Goal: Find specific page/section: Find specific page/section

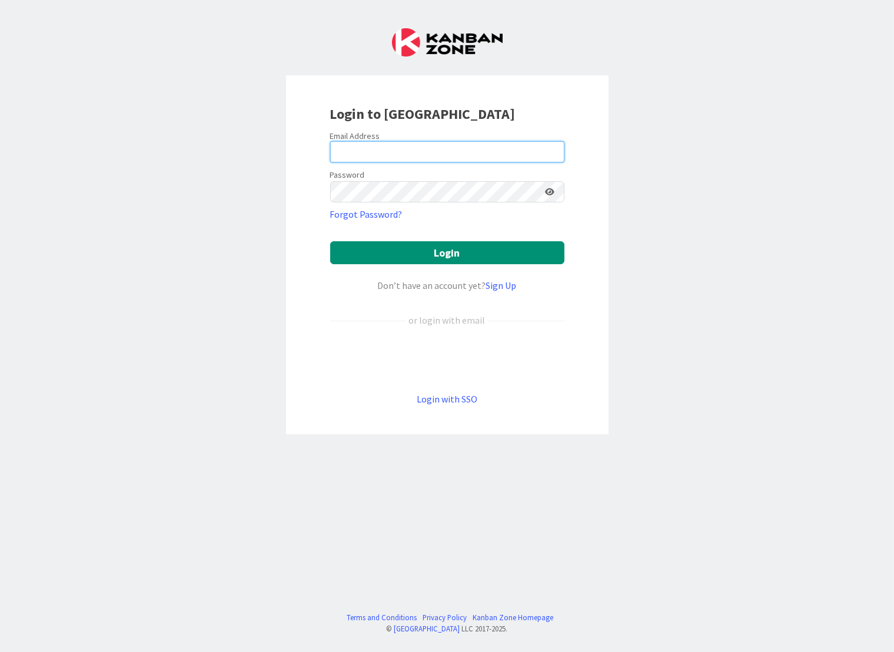
click at [520, 147] on input "email" at bounding box center [447, 151] width 234 height 21
click at [548, 155] on keeper-lock "Open Keeper Popup" at bounding box center [552, 152] width 14 height 14
type input "aluque@roncalaw.com"
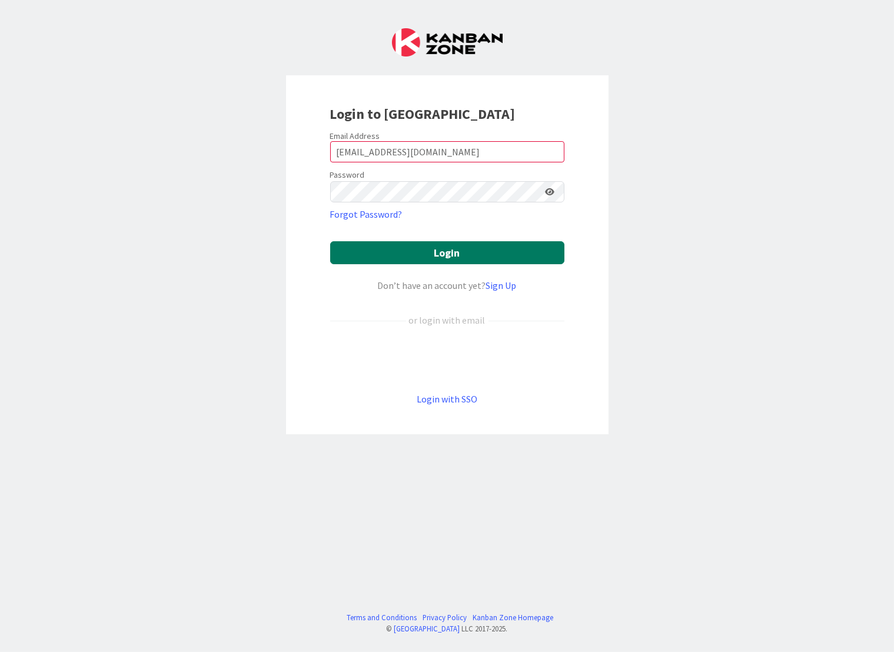
click at [525, 250] on button "Login" at bounding box center [447, 252] width 234 height 23
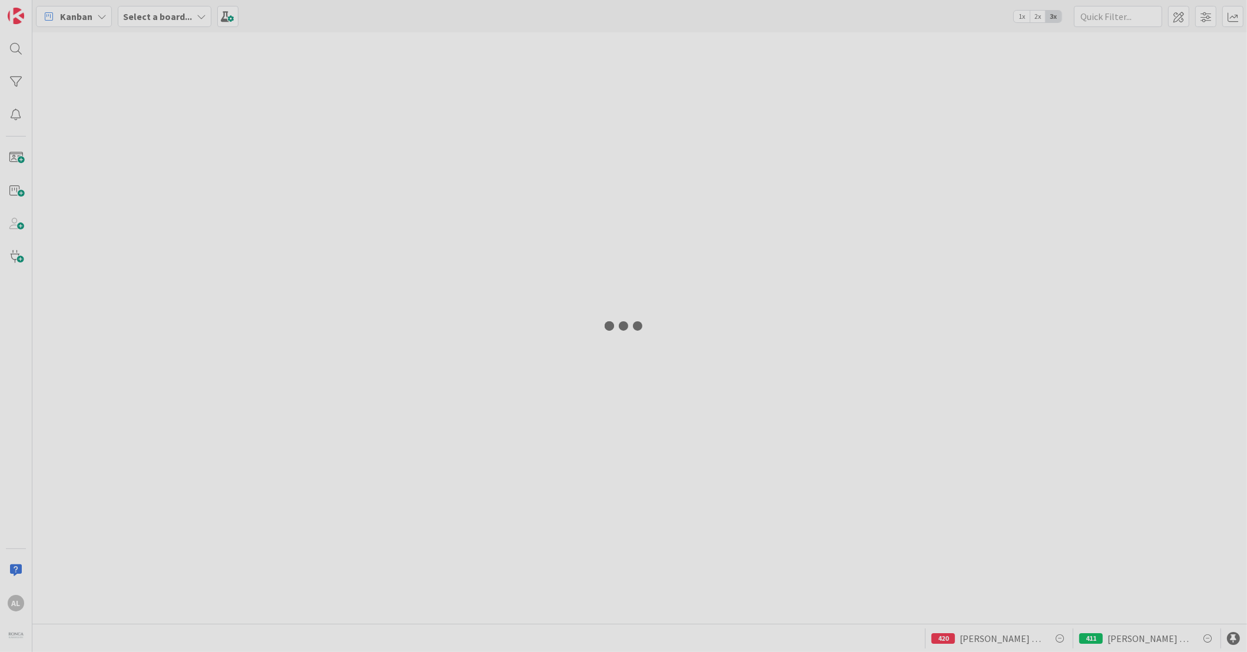
type input "tidik"
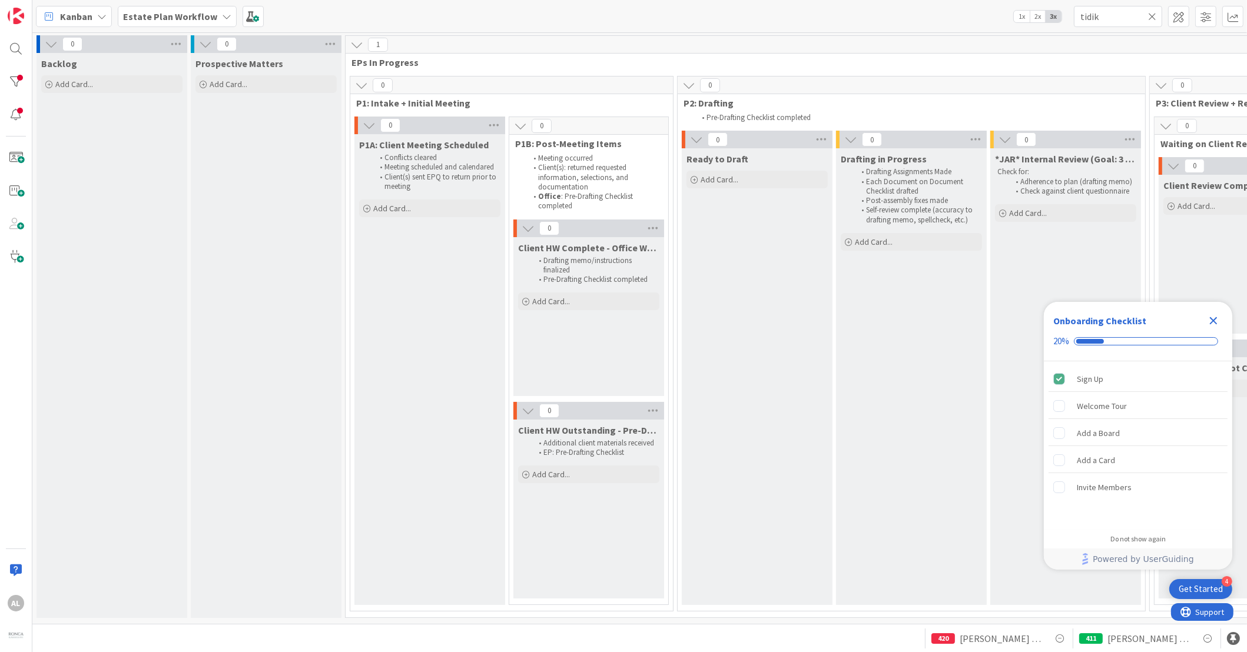
click at [227, 14] on div "Estate Plan Workflow" at bounding box center [177, 16] width 119 height 21
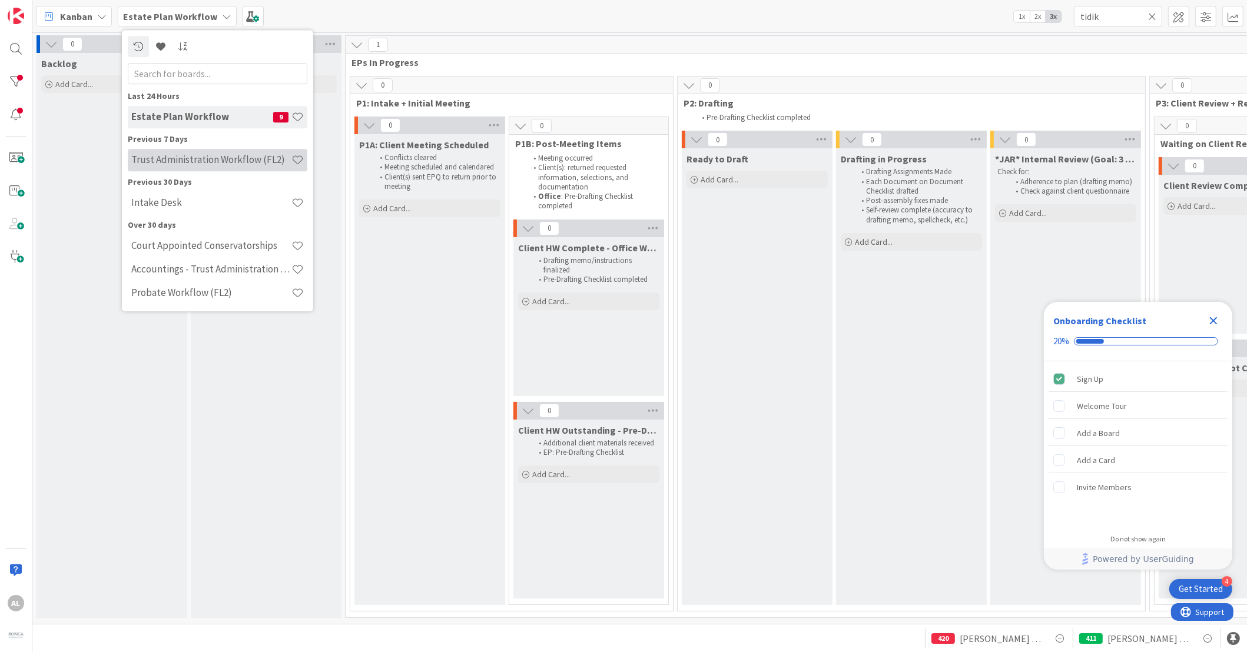
click at [215, 161] on h4 "Trust Administration Workflow (FL2)" at bounding box center [211, 160] width 160 height 12
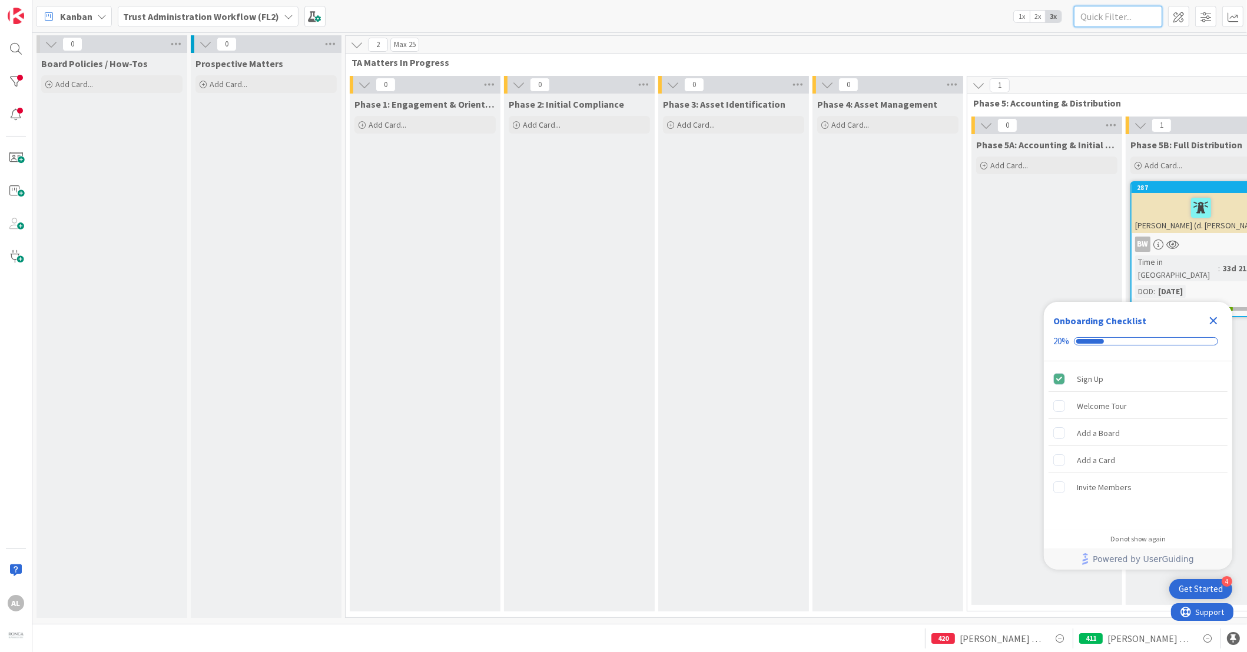
click at [1112, 15] on input "text" at bounding box center [1118, 16] width 88 height 21
type input "Trout"
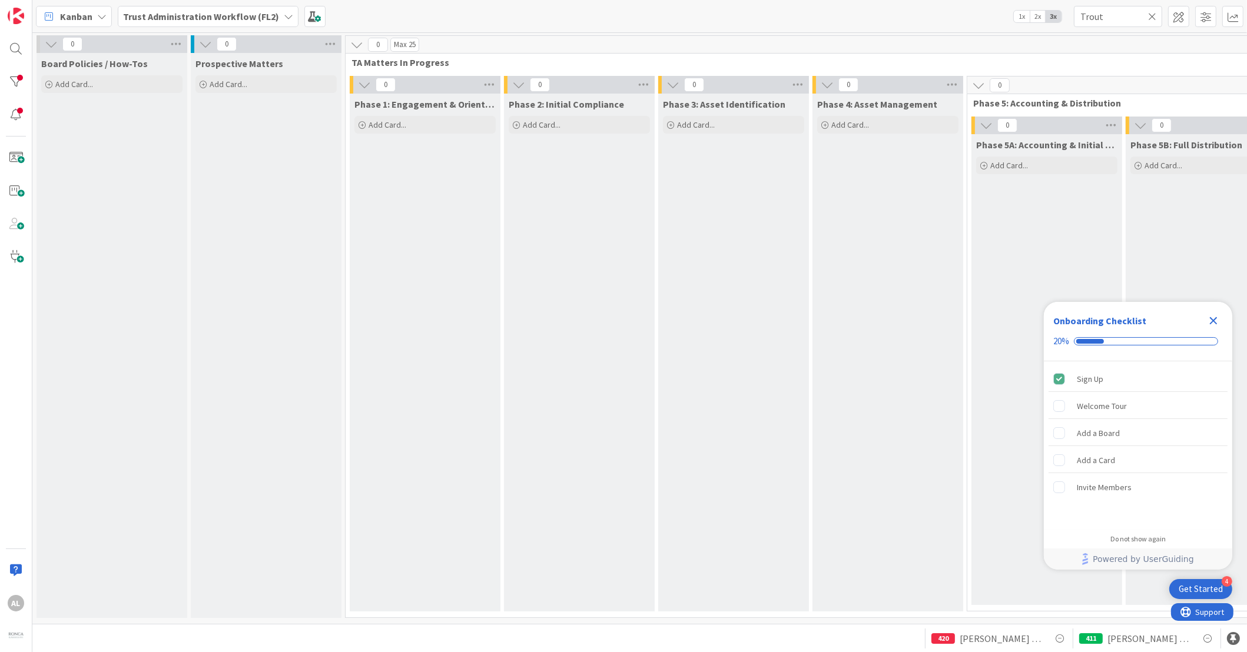
click at [1152, 20] on icon at bounding box center [1152, 16] width 8 height 11
click at [1107, 20] on input "text" at bounding box center [1118, 16] width 88 height 21
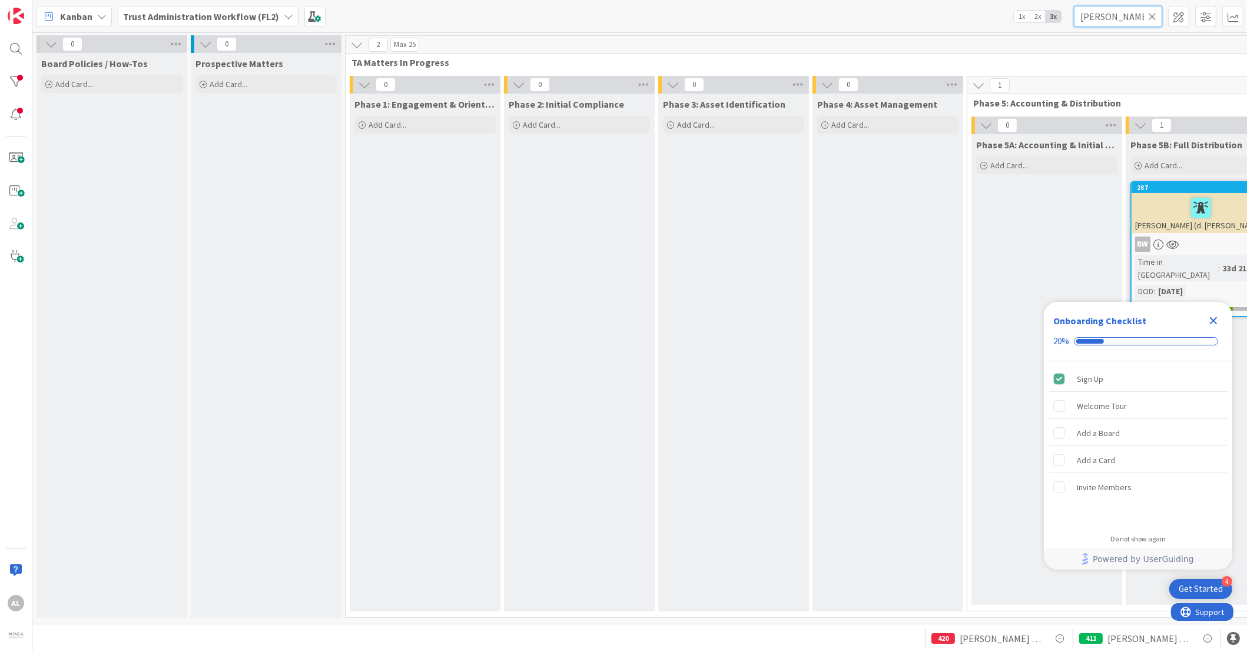
type input "[PERSON_NAME]"
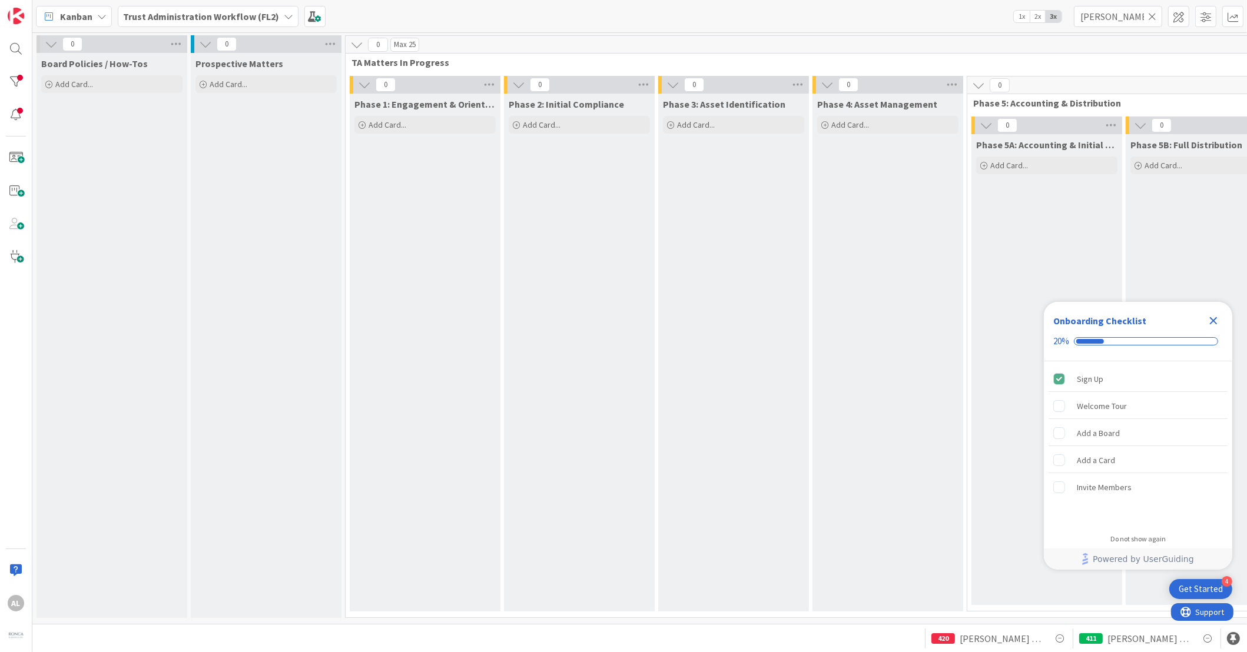
click at [285, 16] on icon at bounding box center [288, 16] width 9 height 9
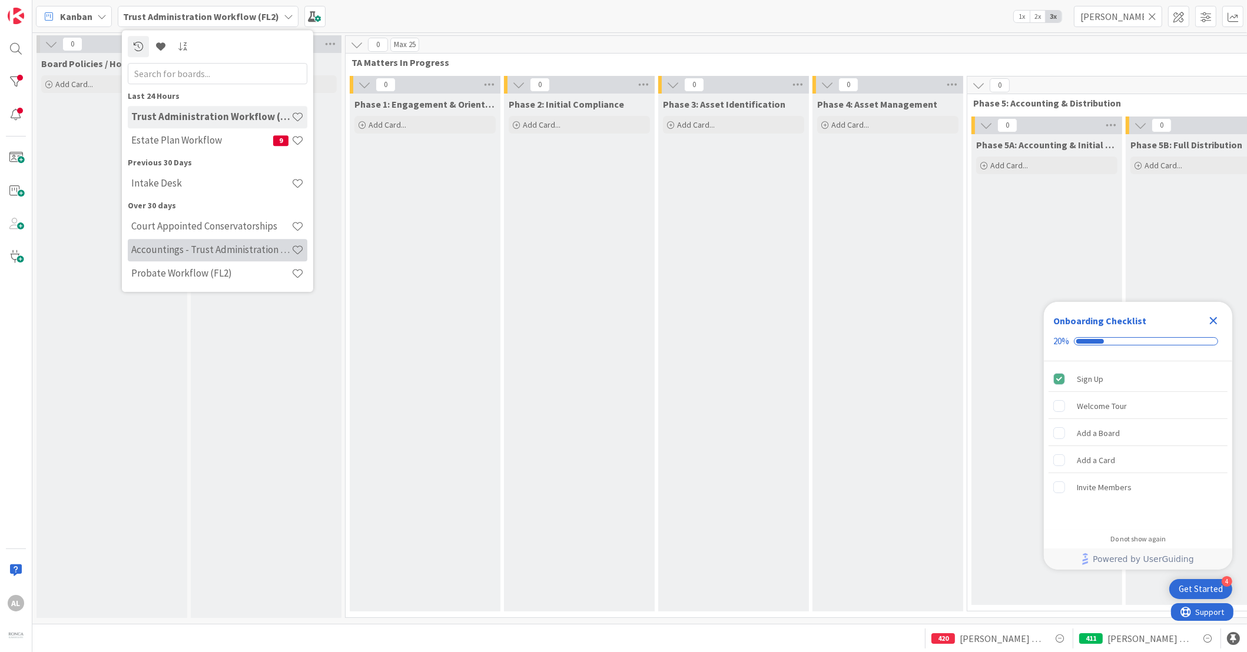
click at [233, 249] on h4 "Accountings - Trust Administration Workflow (FL2)" at bounding box center [211, 250] width 160 height 12
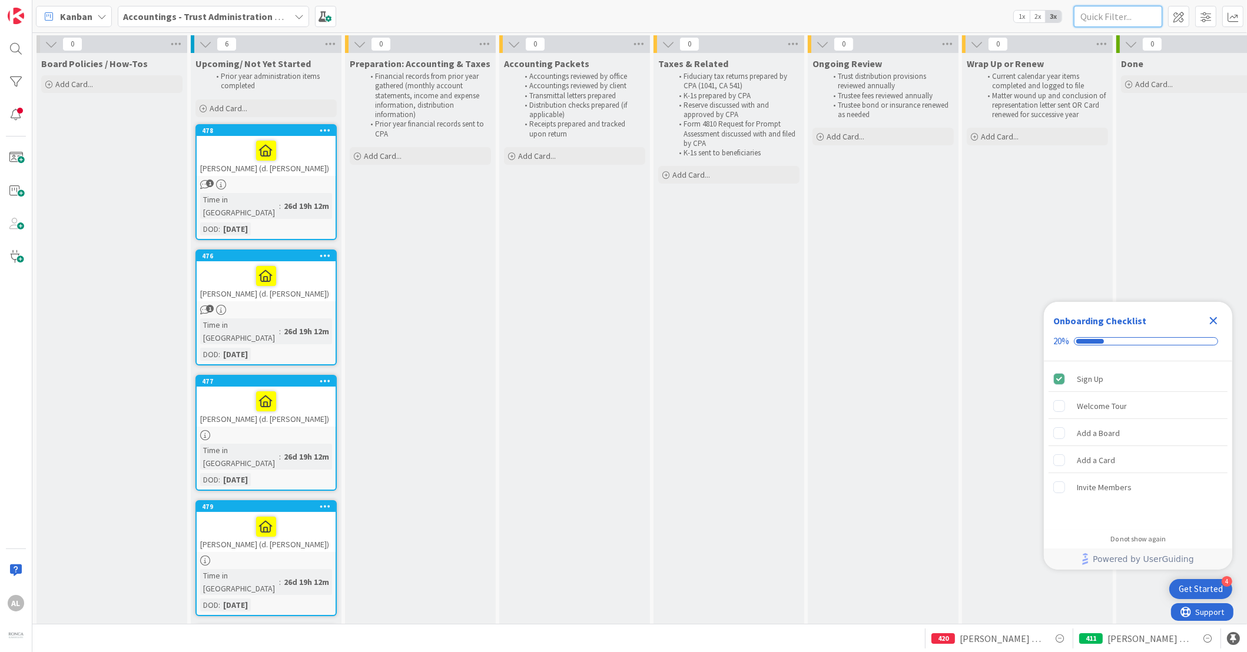
click at [1129, 19] on input "text" at bounding box center [1118, 16] width 88 height 21
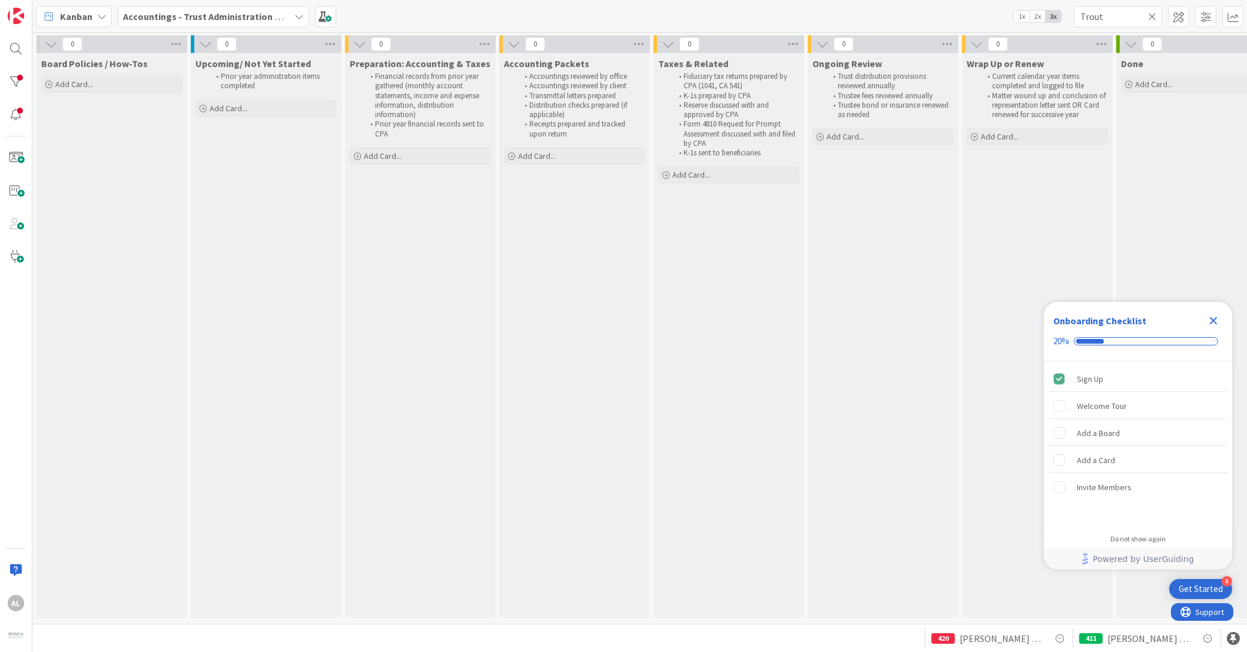
click at [301, 13] on icon at bounding box center [298, 16] width 9 height 9
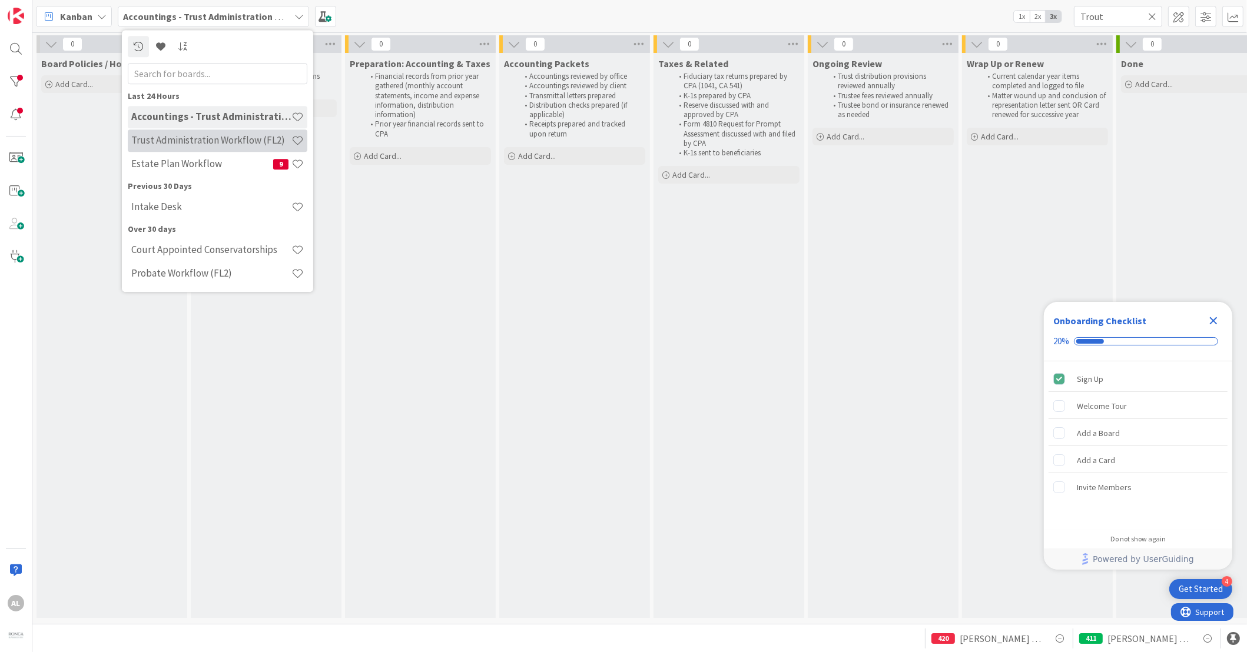
click at [175, 140] on h4 "Trust Administration Workflow (FL2)" at bounding box center [211, 141] width 160 height 12
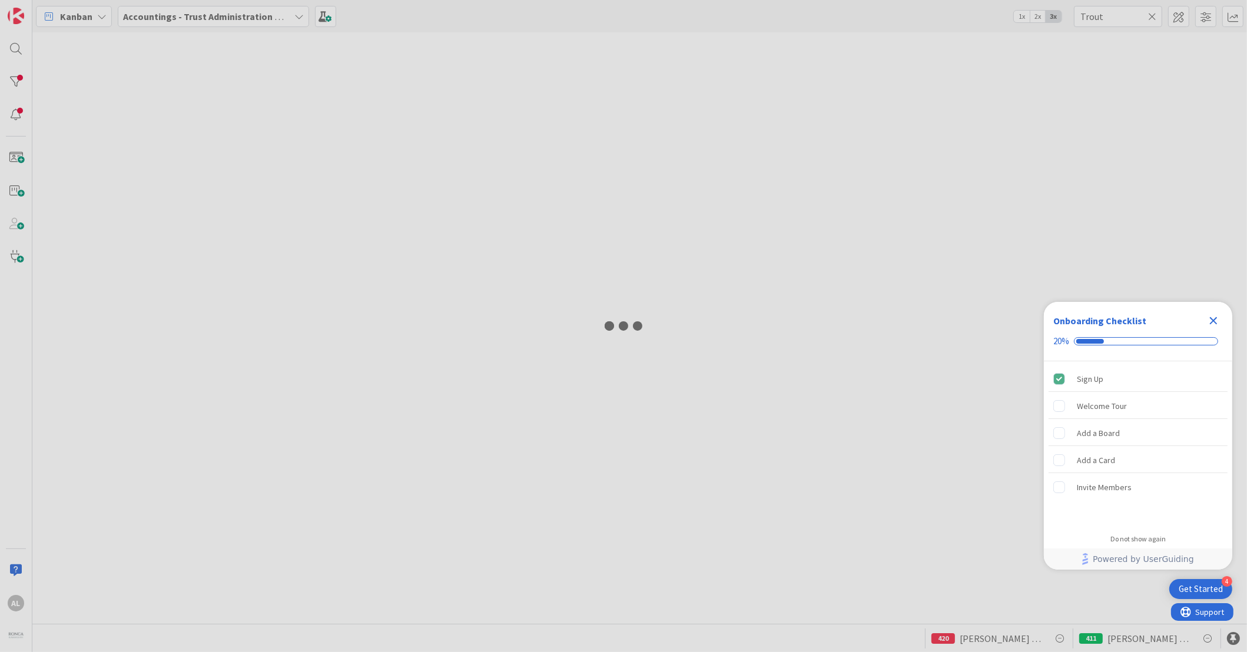
type input "[PERSON_NAME]"
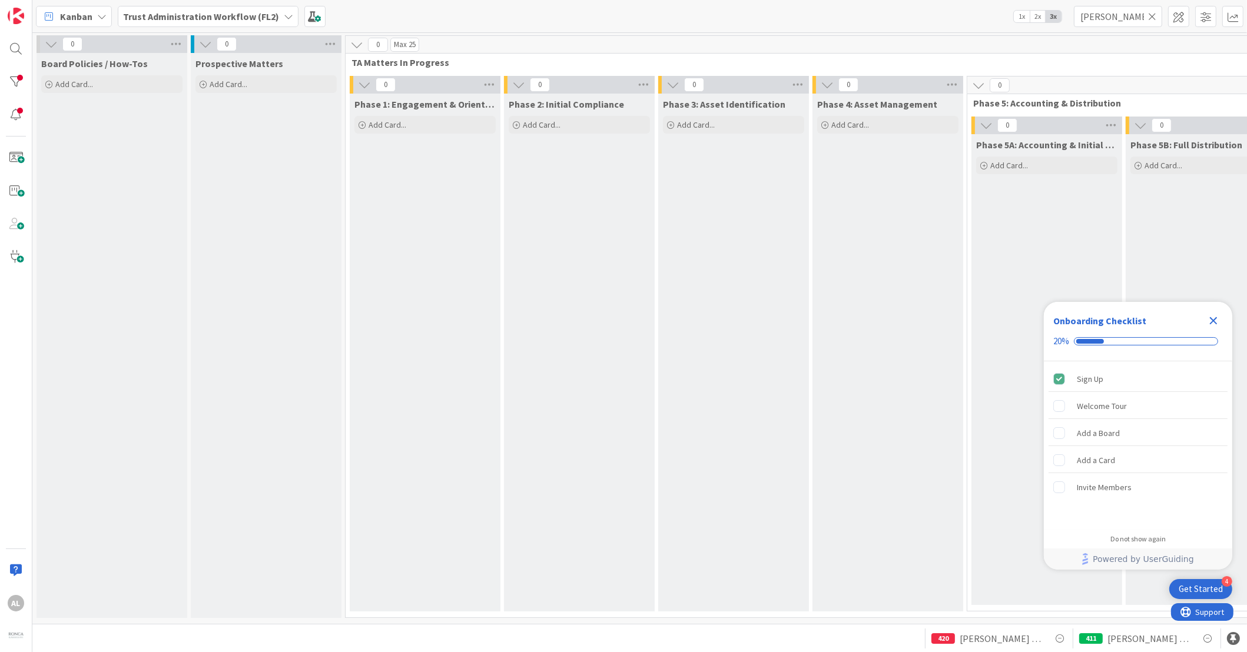
click at [1153, 19] on icon at bounding box center [1152, 16] width 8 height 11
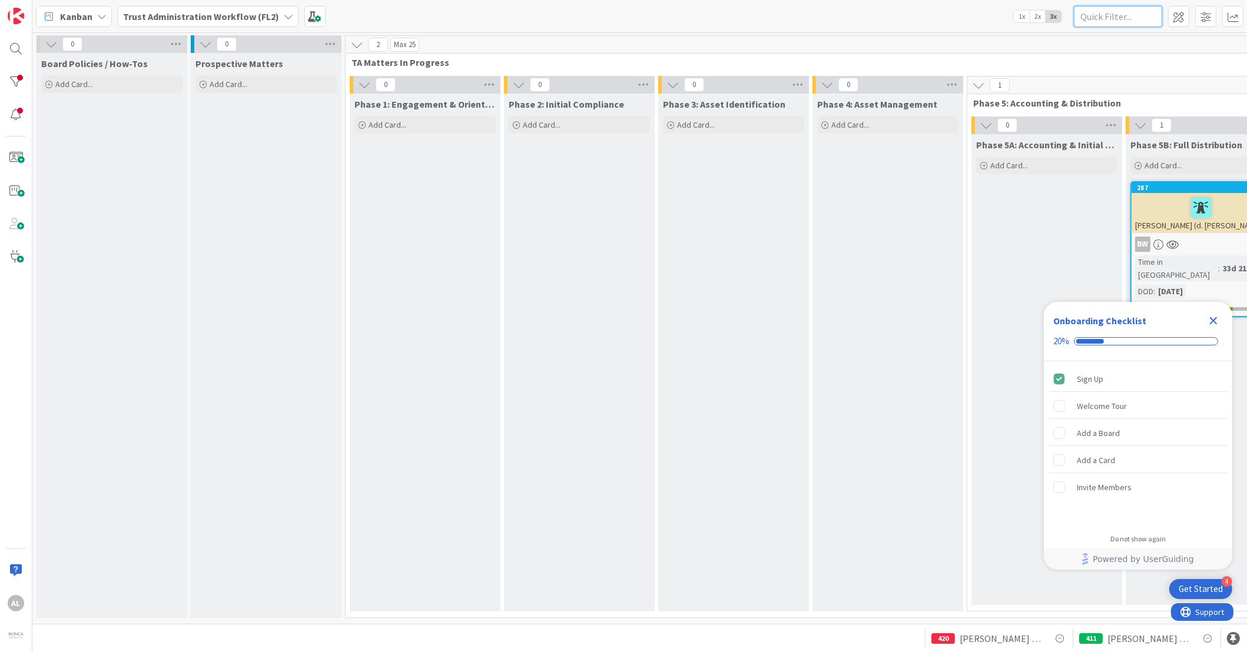
click at [1129, 15] on input "text" at bounding box center [1118, 16] width 88 height 21
click at [1096, 18] on input "text" at bounding box center [1118, 16] width 88 height 21
type input "[PERSON_NAME]"
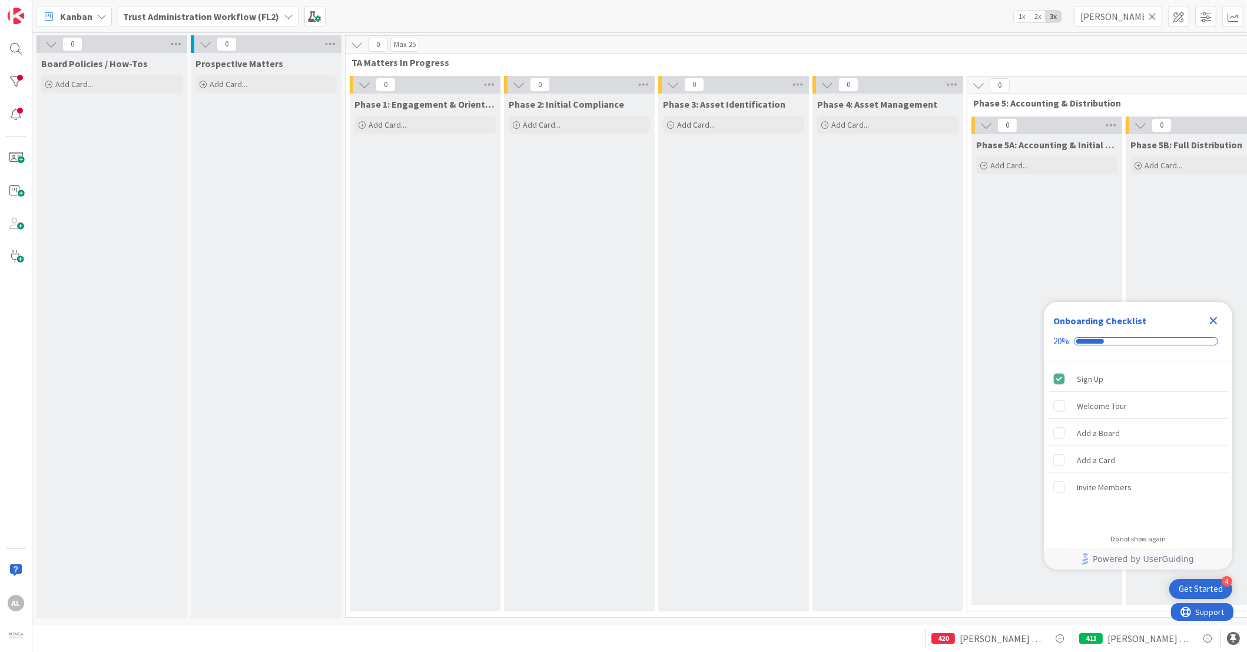
click at [1153, 11] on icon at bounding box center [1152, 16] width 8 height 11
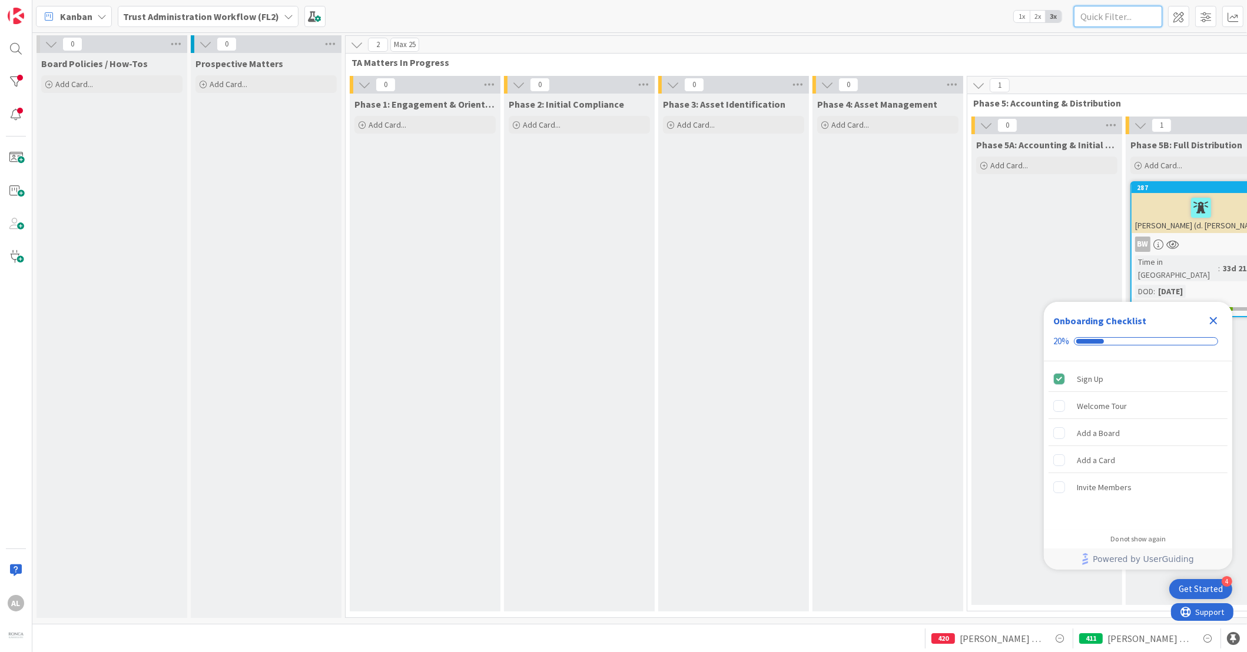
click at [1096, 18] on input "text" at bounding box center [1118, 16] width 88 height 21
type input "Trout"
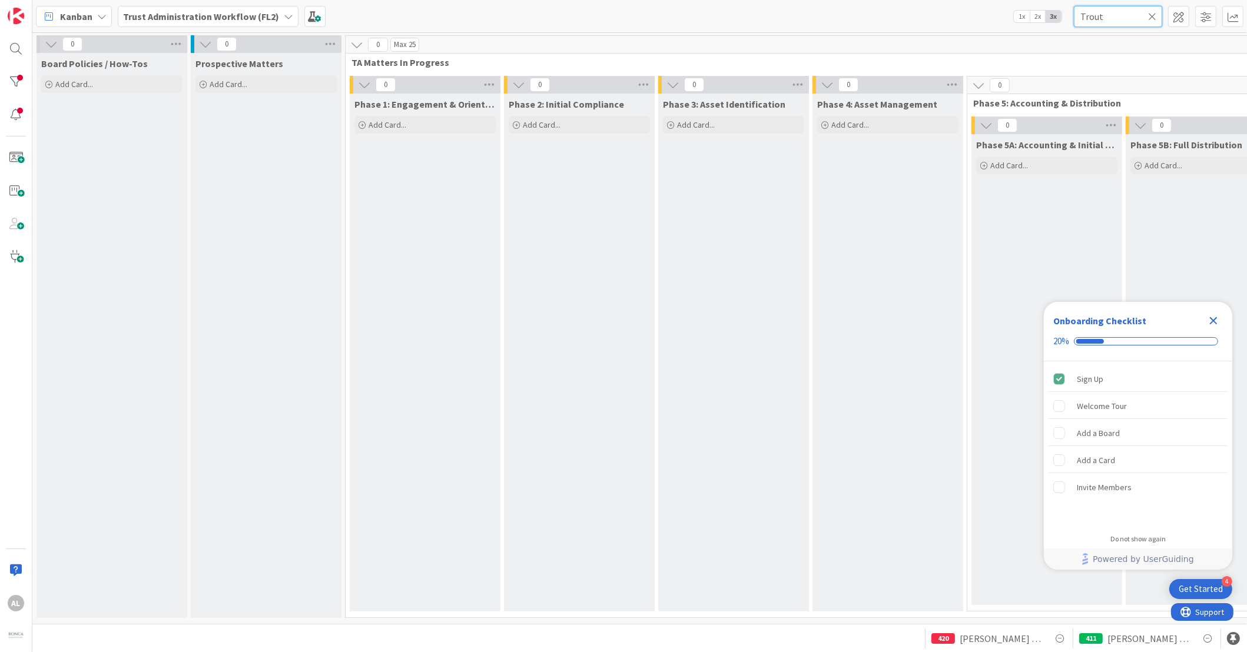
click at [1160, 14] on input "Trout" at bounding box center [1118, 16] width 88 height 21
click at [1154, 14] on icon at bounding box center [1152, 16] width 8 height 11
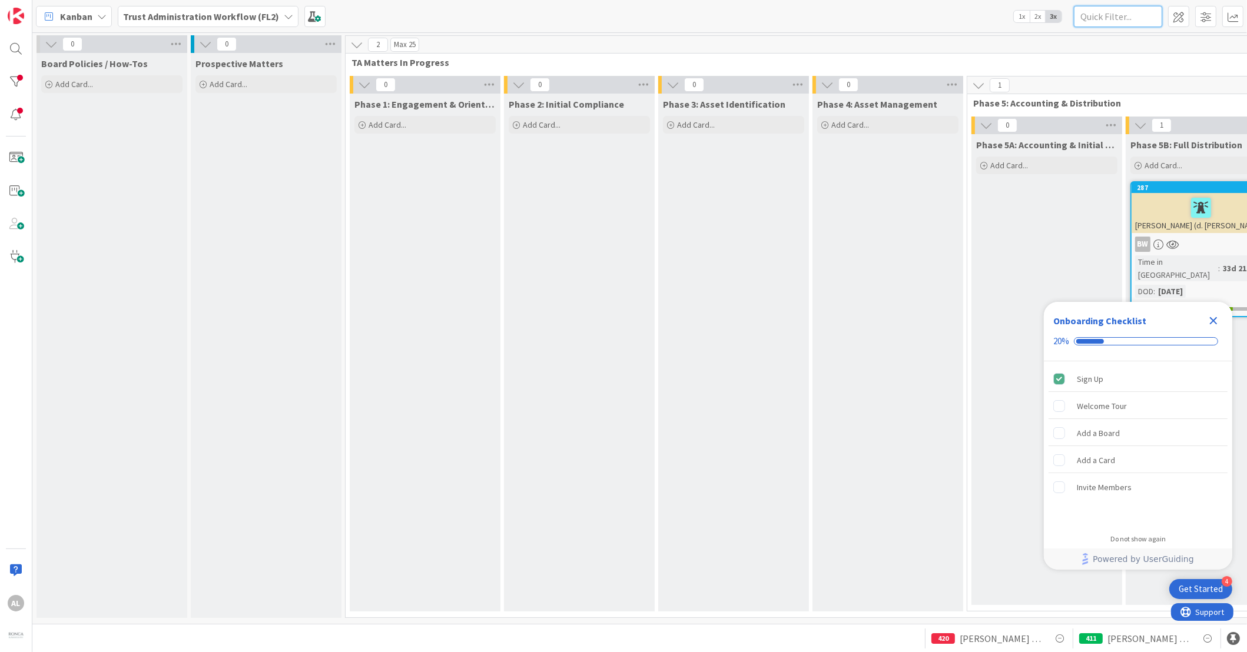
click at [1137, 16] on input "text" at bounding box center [1118, 16] width 88 height 21
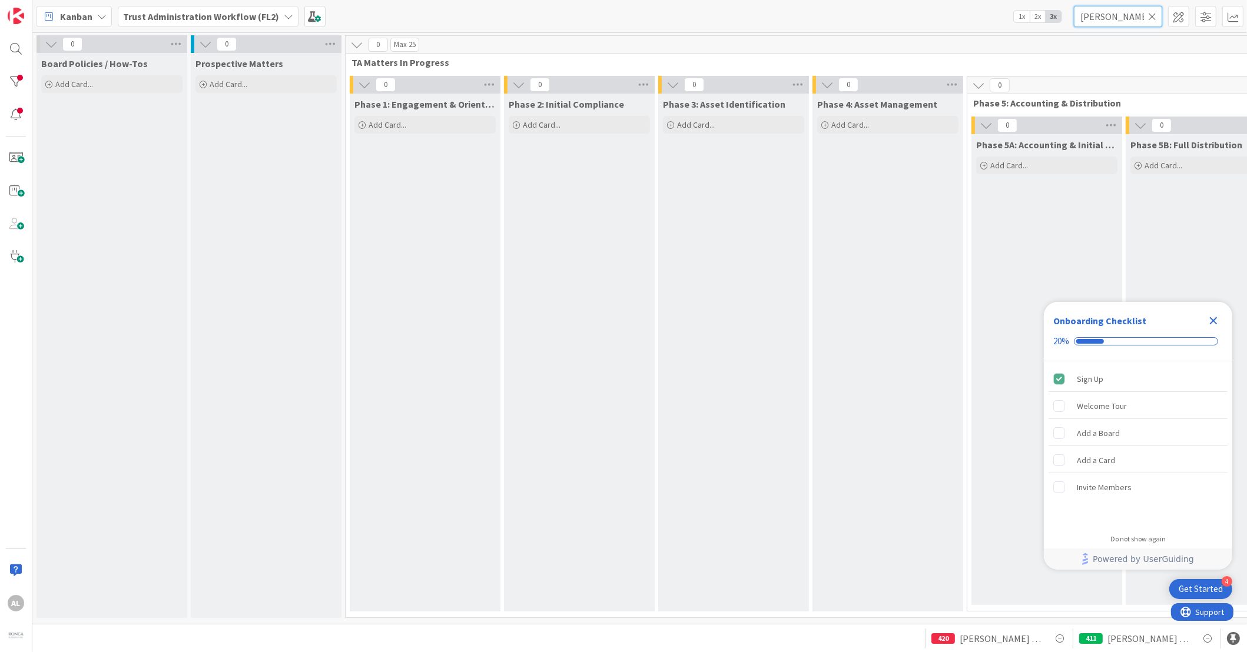
type input "[PERSON_NAME]"
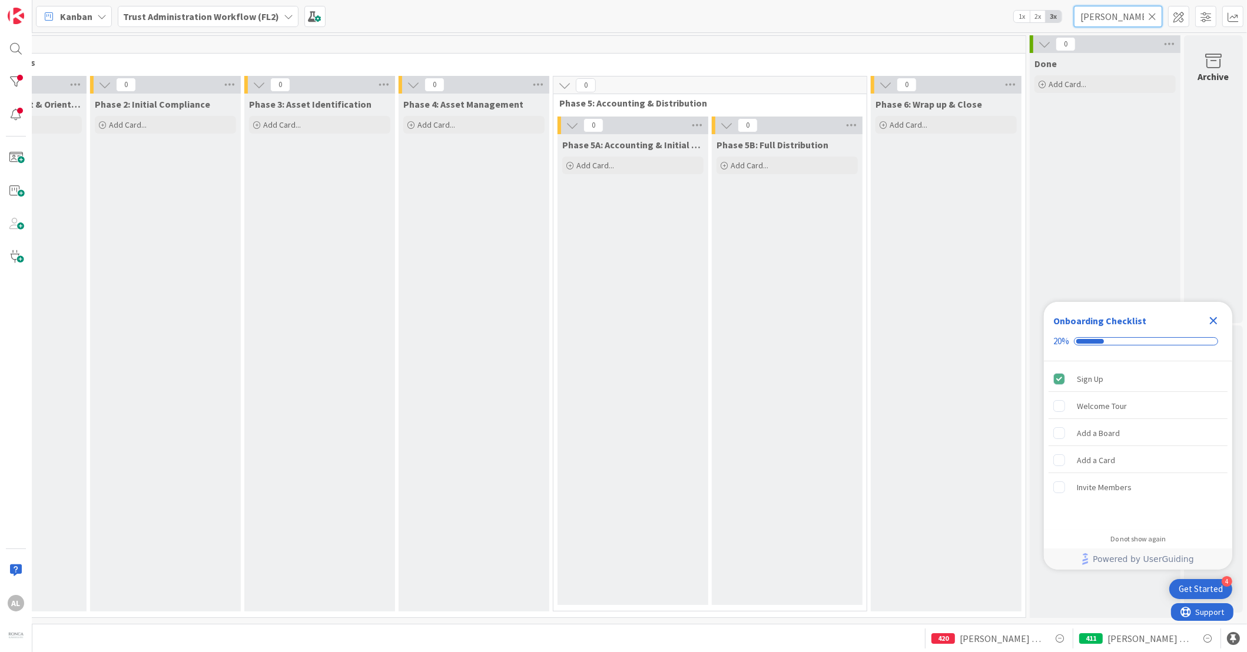
scroll to position [0, 122]
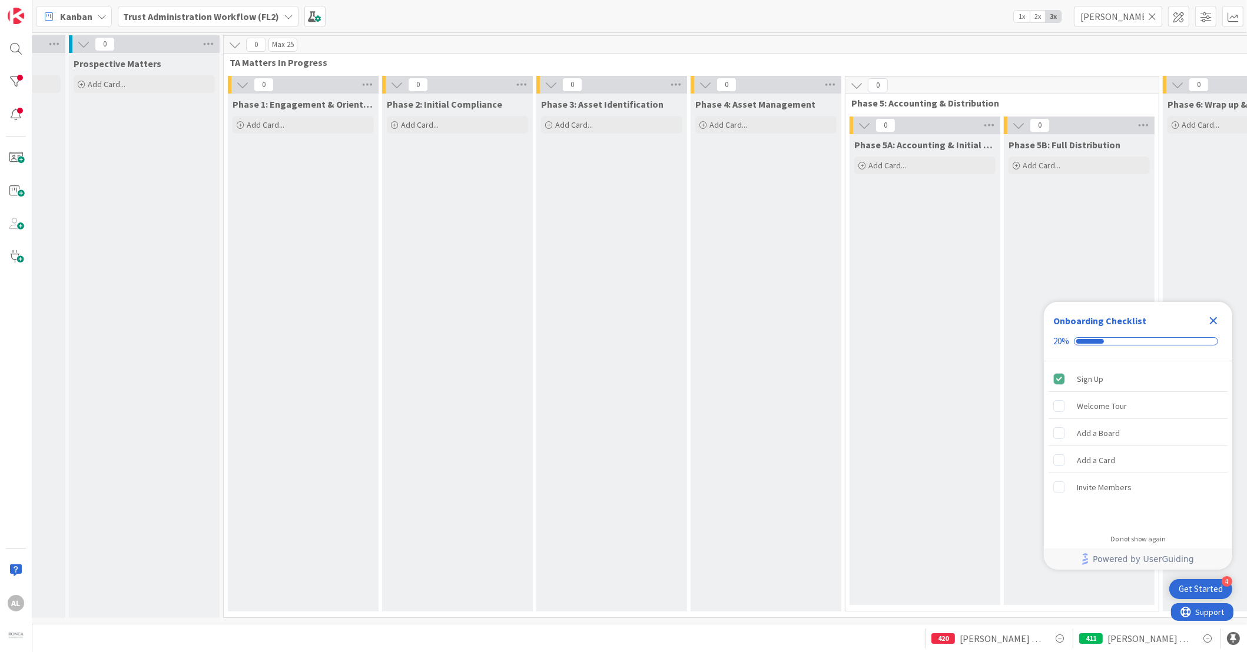
click at [1150, 16] on icon at bounding box center [1152, 16] width 8 height 11
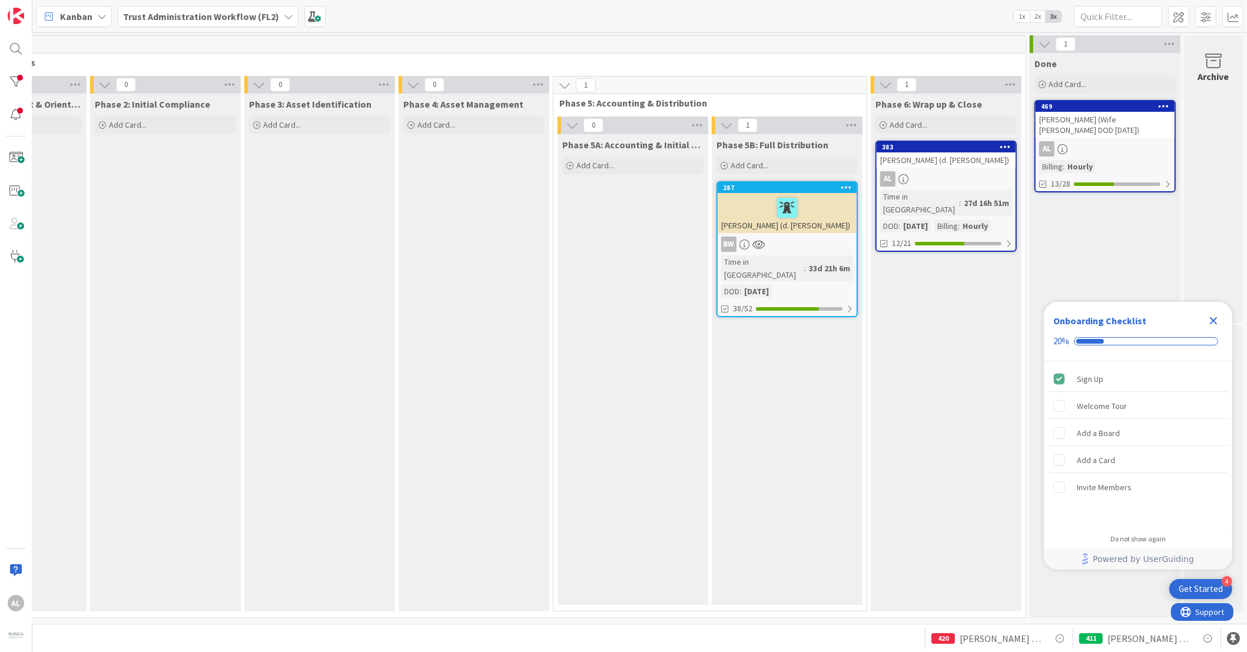
scroll to position [0, 0]
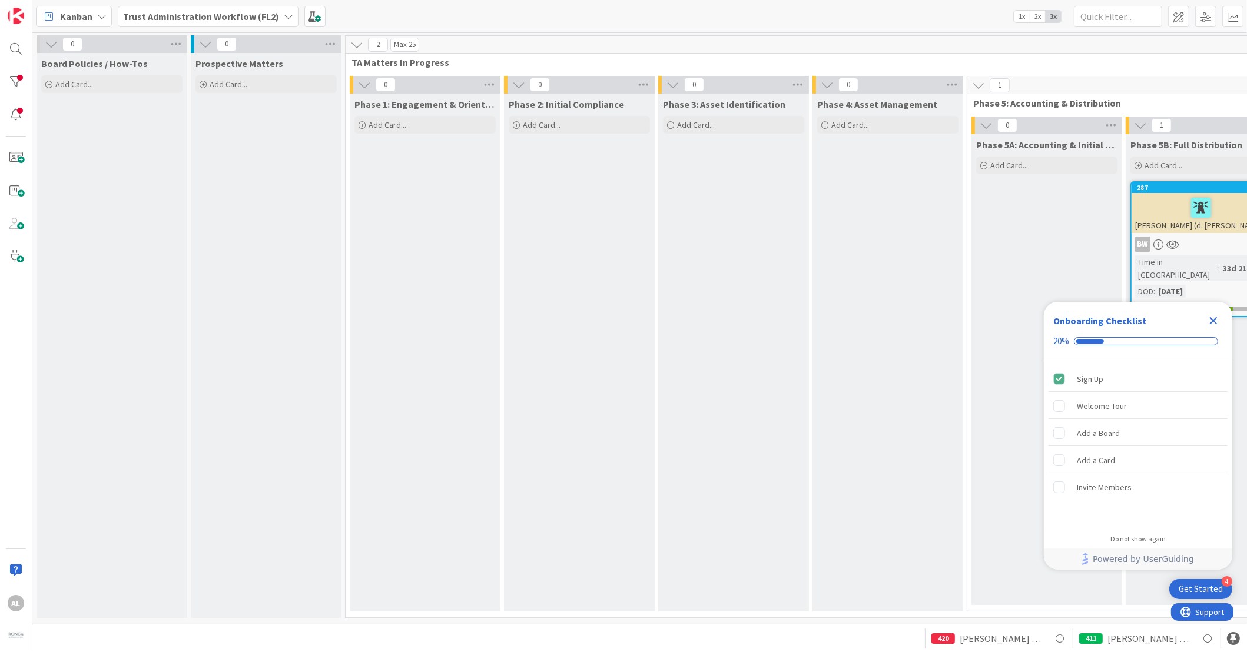
click at [284, 15] on icon at bounding box center [288, 16] width 9 height 9
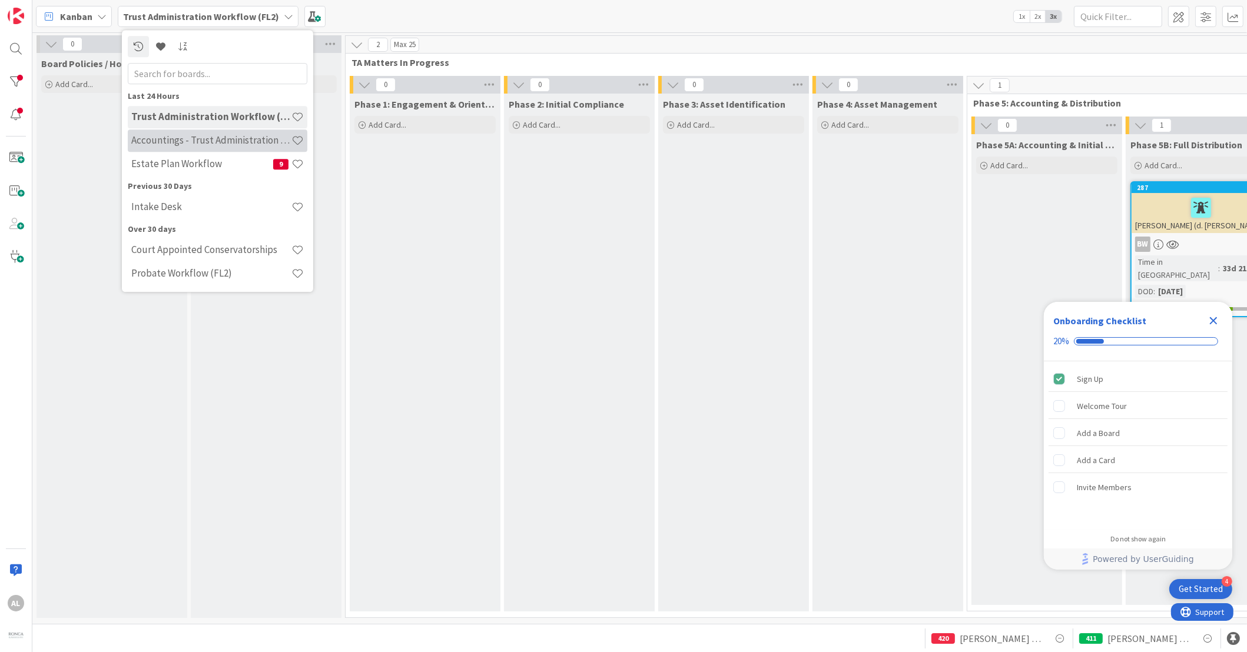
click at [254, 141] on h4 "Accountings - Trust Administration Workflow (FL2)" at bounding box center [211, 141] width 160 height 12
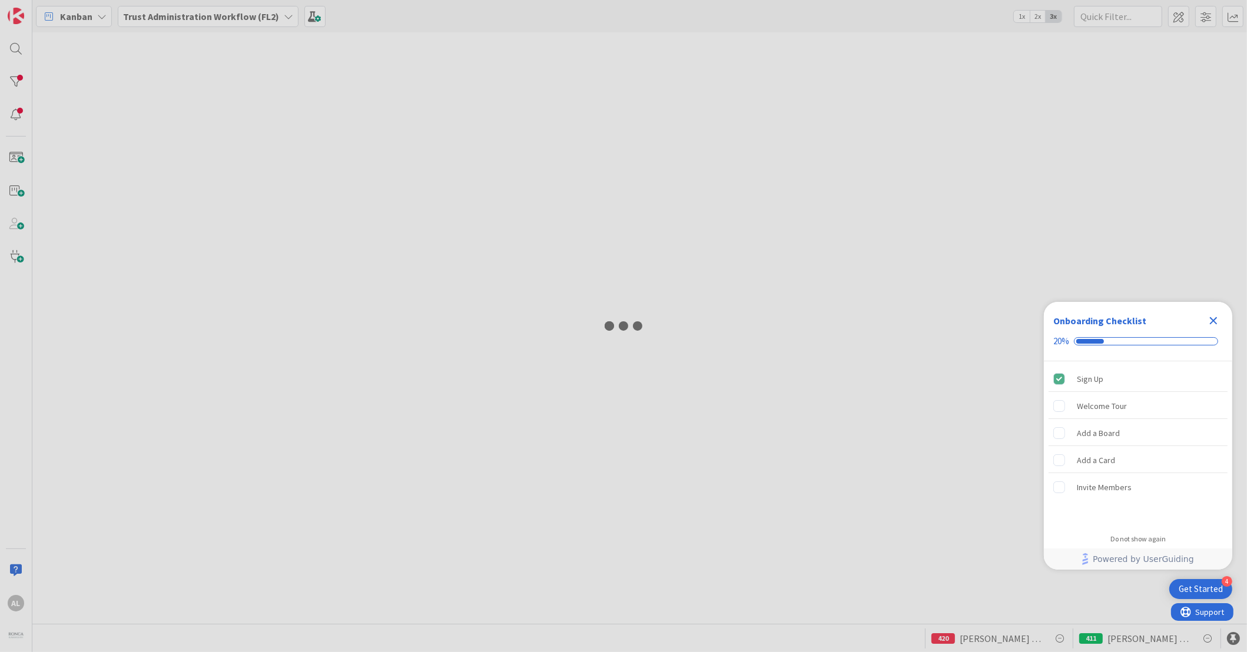
type input "Trout"
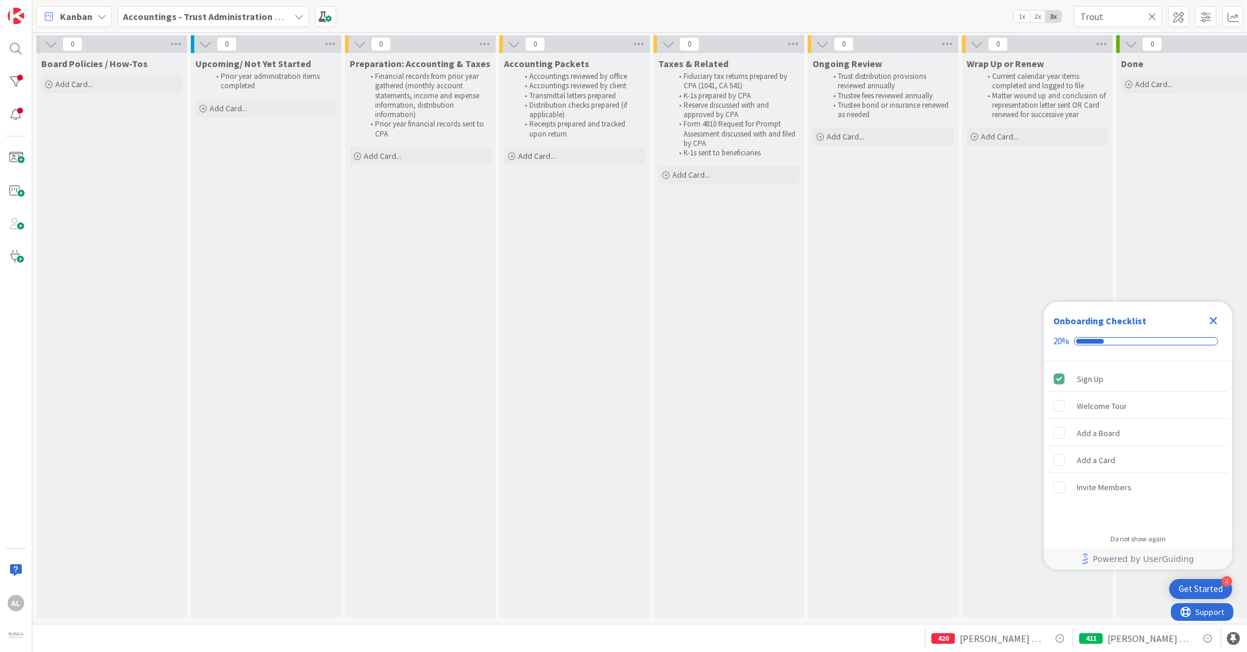
click at [299, 13] on icon at bounding box center [298, 16] width 9 height 9
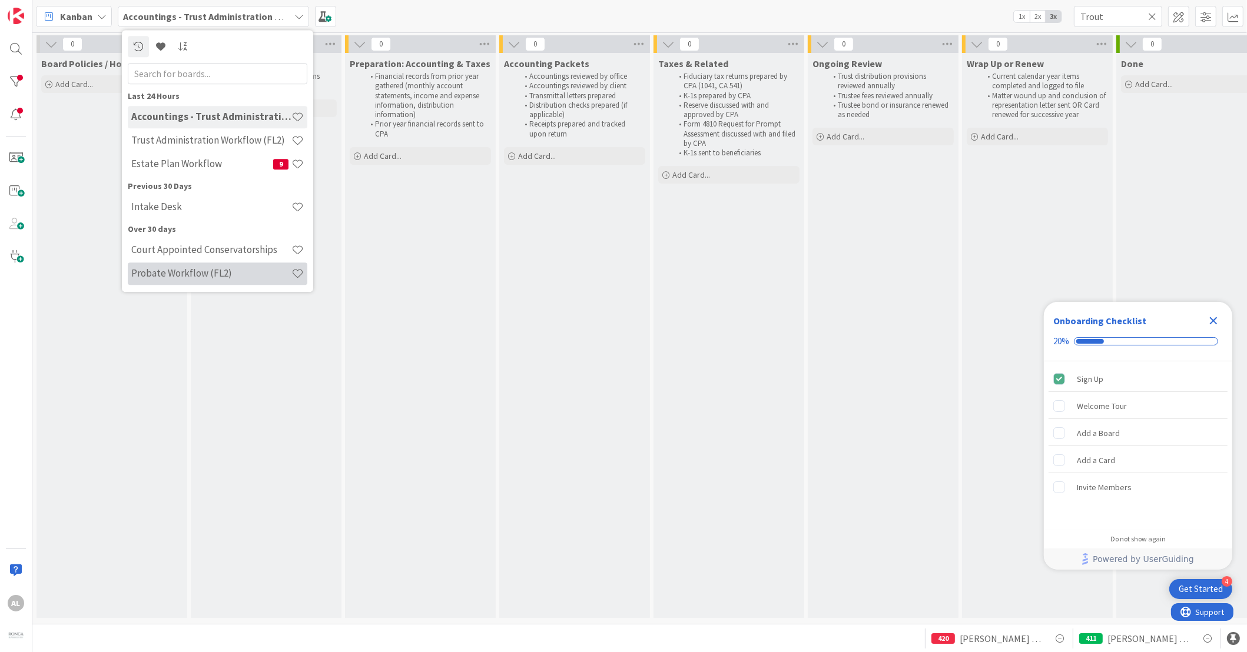
click at [204, 279] on h4 "Probate Workflow (FL2)" at bounding box center [211, 274] width 160 height 12
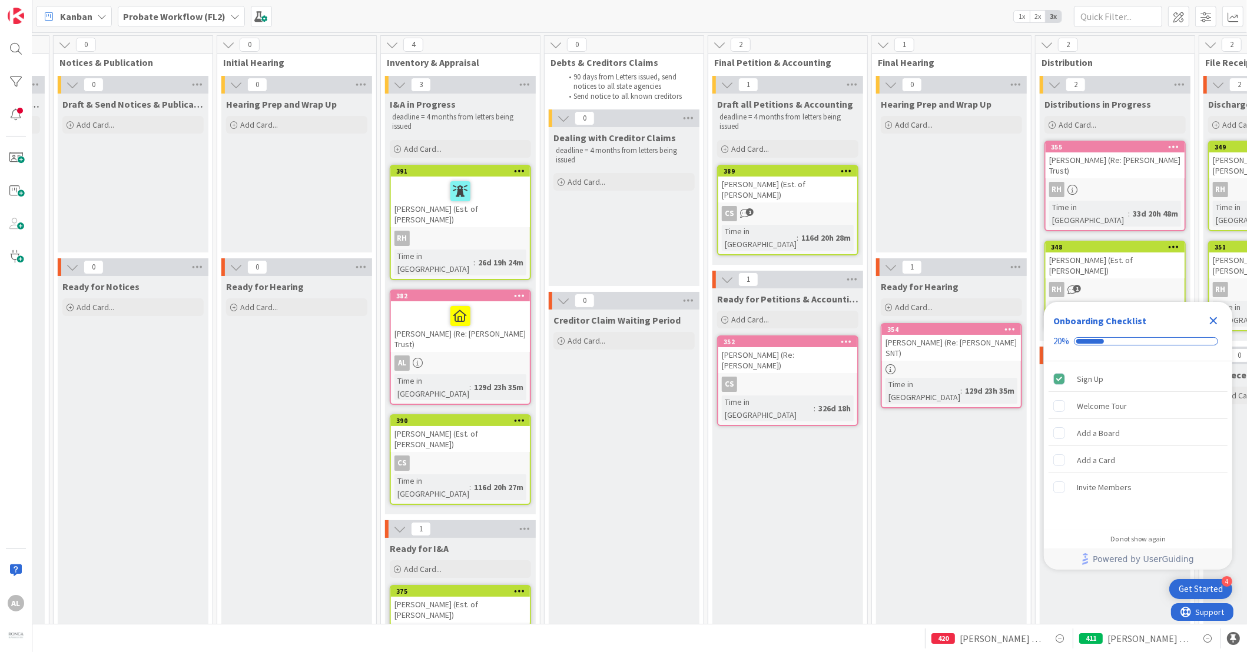
scroll to position [0, 636]
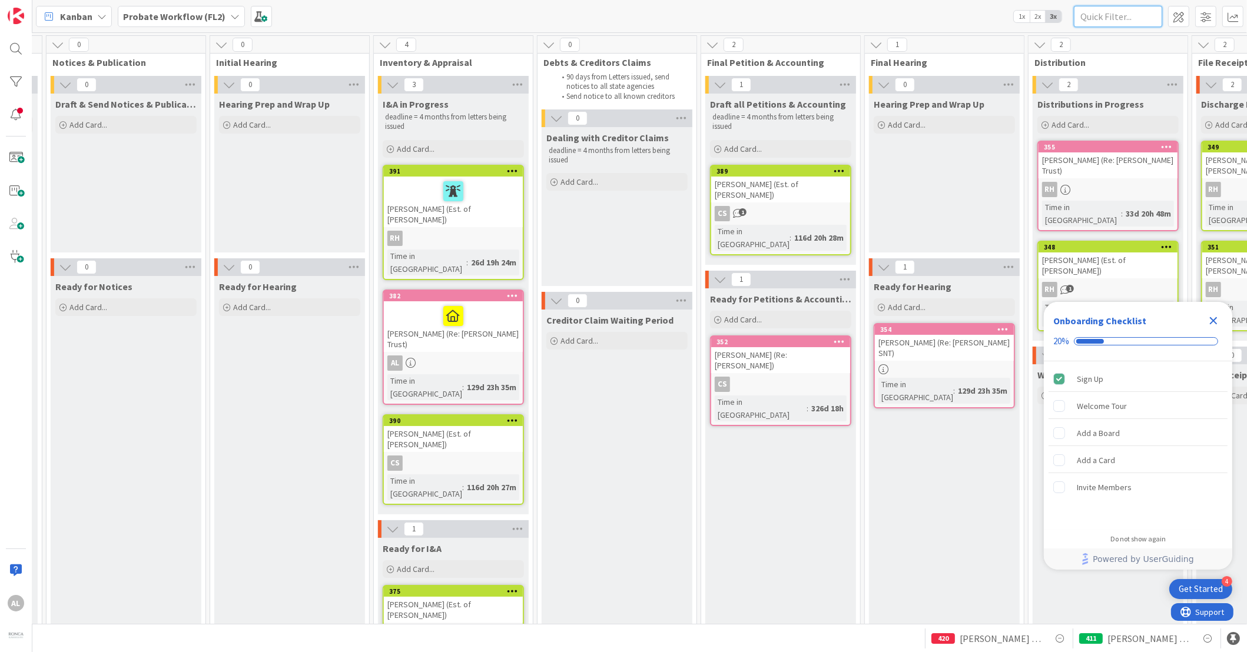
click at [1135, 22] on input "text" at bounding box center [1118, 16] width 88 height 21
type input "[PERSON_NAME]"
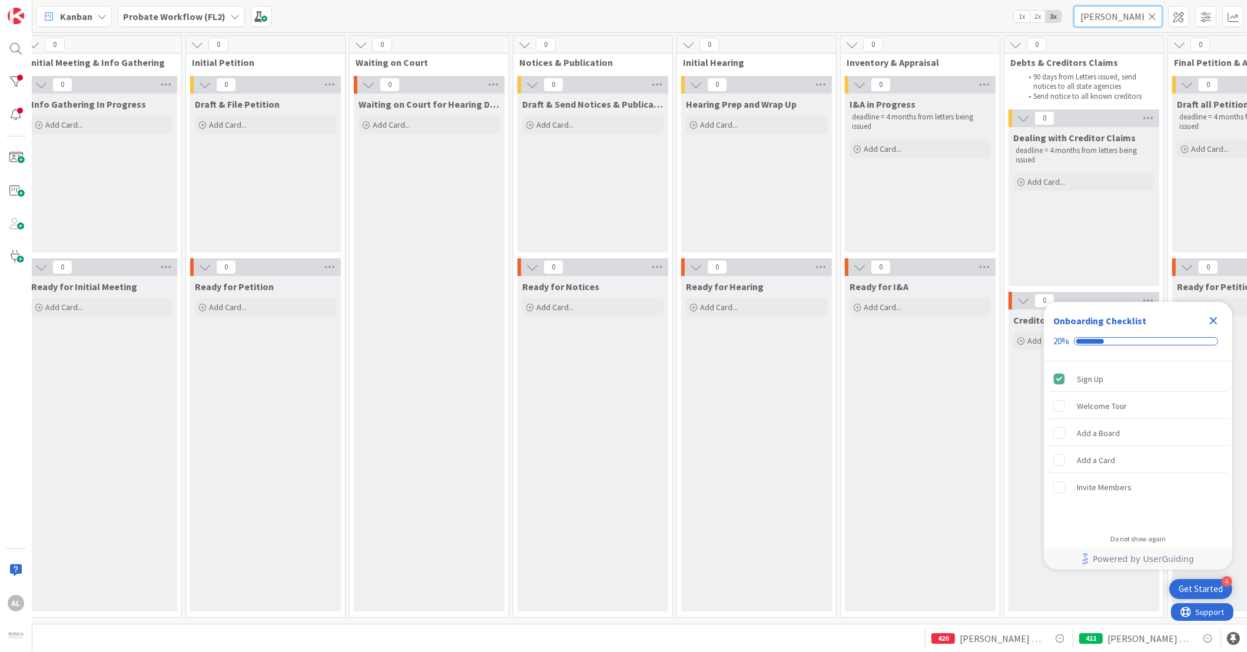
scroll to position [0, 0]
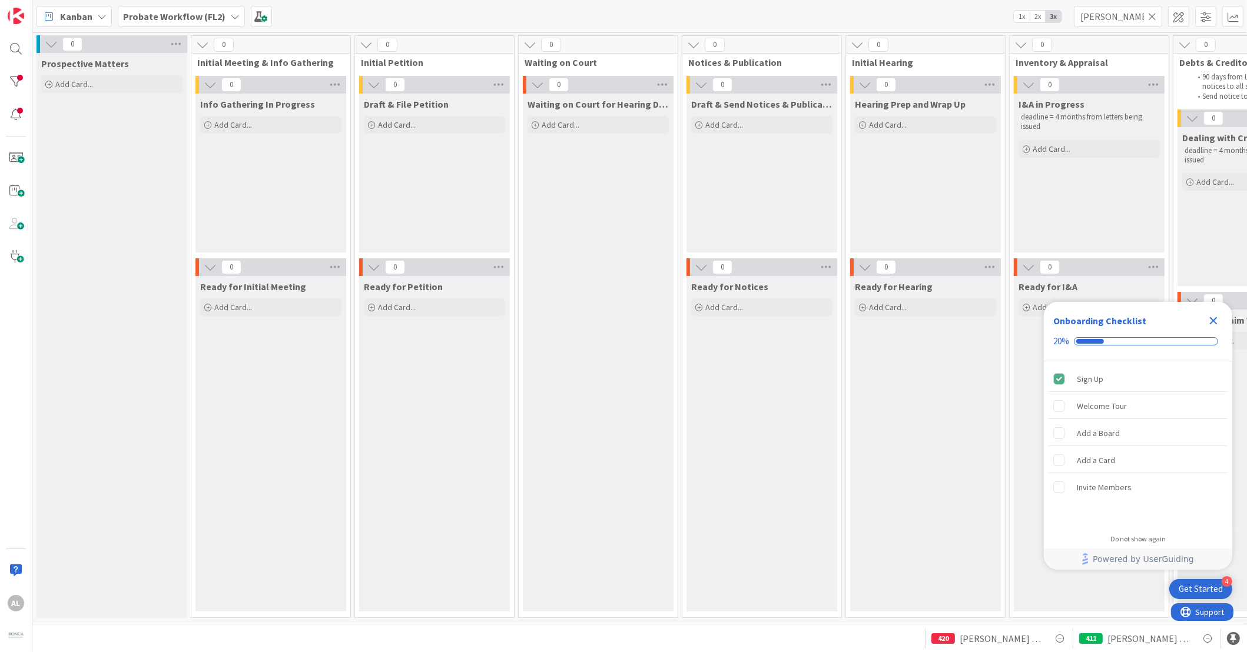
click at [1155, 18] on icon at bounding box center [1152, 16] width 8 height 11
click at [1115, 19] on input "text" at bounding box center [1118, 16] width 88 height 21
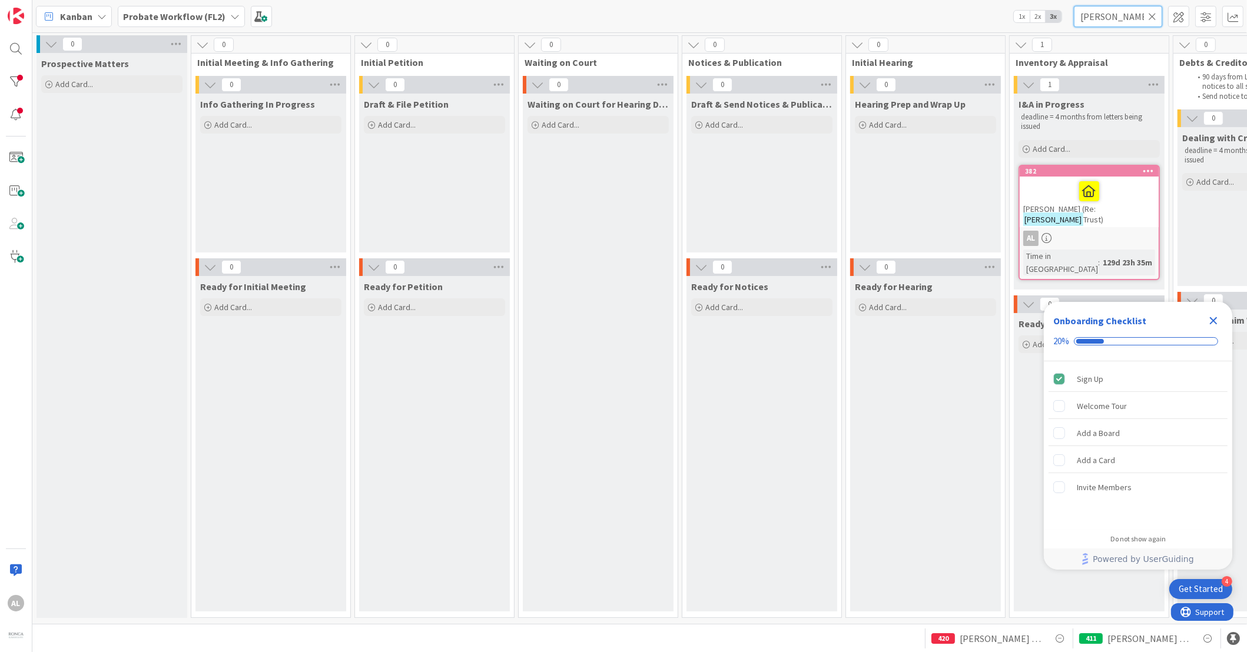
type input "[PERSON_NAME]"
click at [1129, 184] on div at bounding box center [1089, 191] width 132 height 25
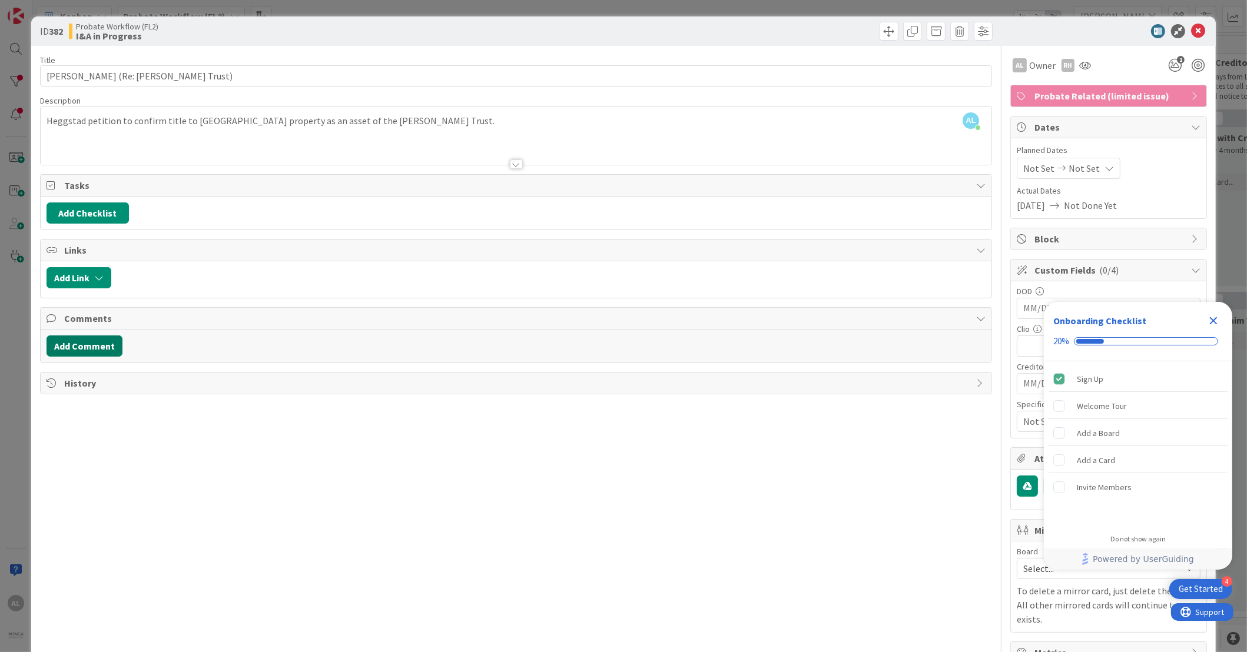
click at [107, 346] on button "Add Comment" at bounding box center [85, 346] width 76 height 21
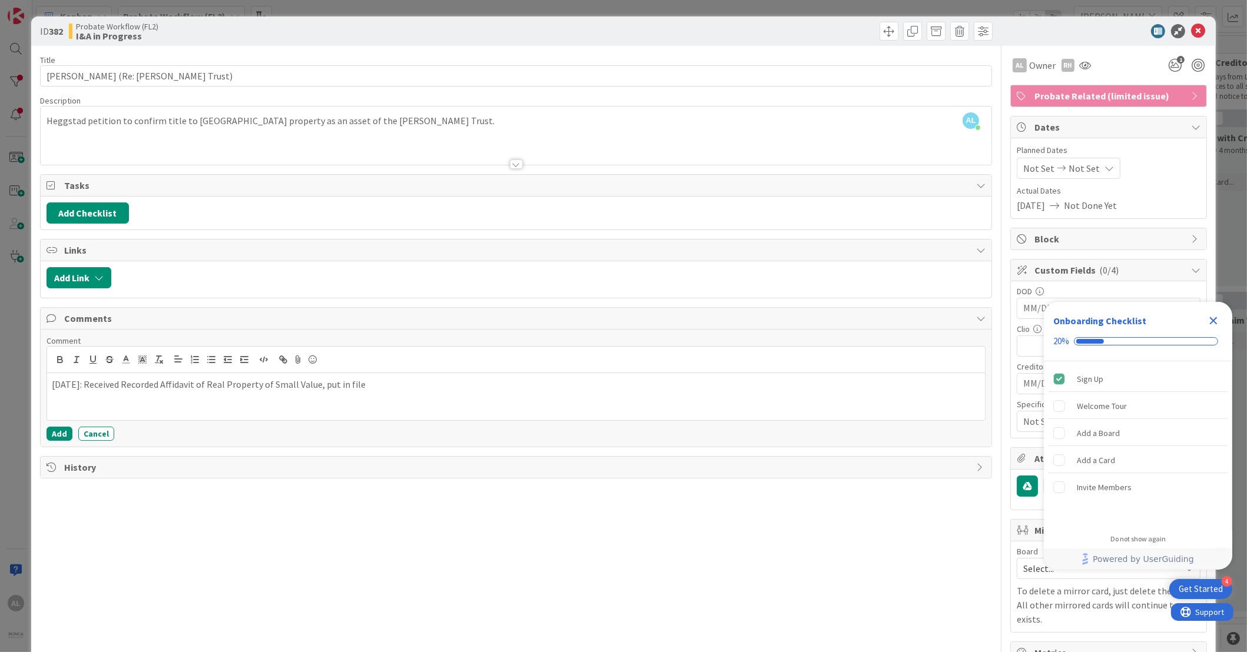
drag, startPoint x: 334, startPoint y: 382, endPoint x: 334, endPoint y: 419, distance: 37.7
click at [334, 382] on p "[DATE]: Received Recorded Affidavit of Real Property of Small Value, put in file" at bounding box center [516, 385] width 928 height 14
click at [384, 381] on p "[DATE]: Received Recorded Affidavit of Real Property of Small Value, placed in …" at bounding box center [516, 385] width 928 height 14
click at [63, 436] on button "Add" at bounding box center [60, 434] width 26 height 14
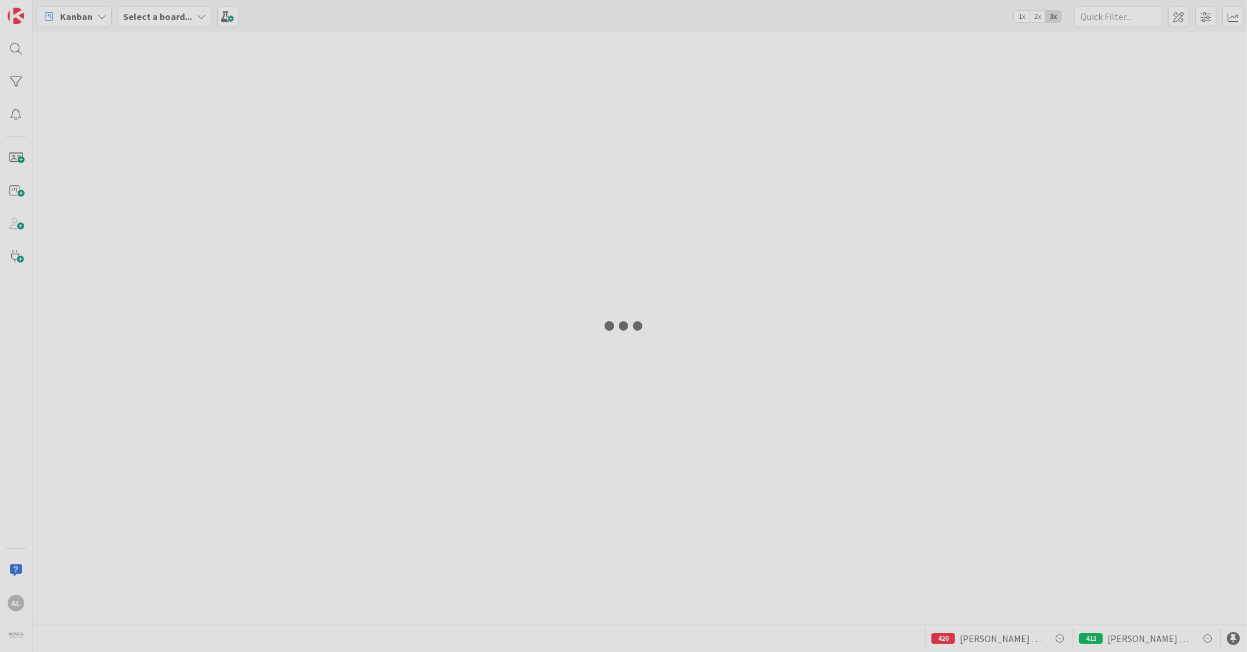
type input "tidik"
